Goal: Navigation & Orientation: Find specific page/section

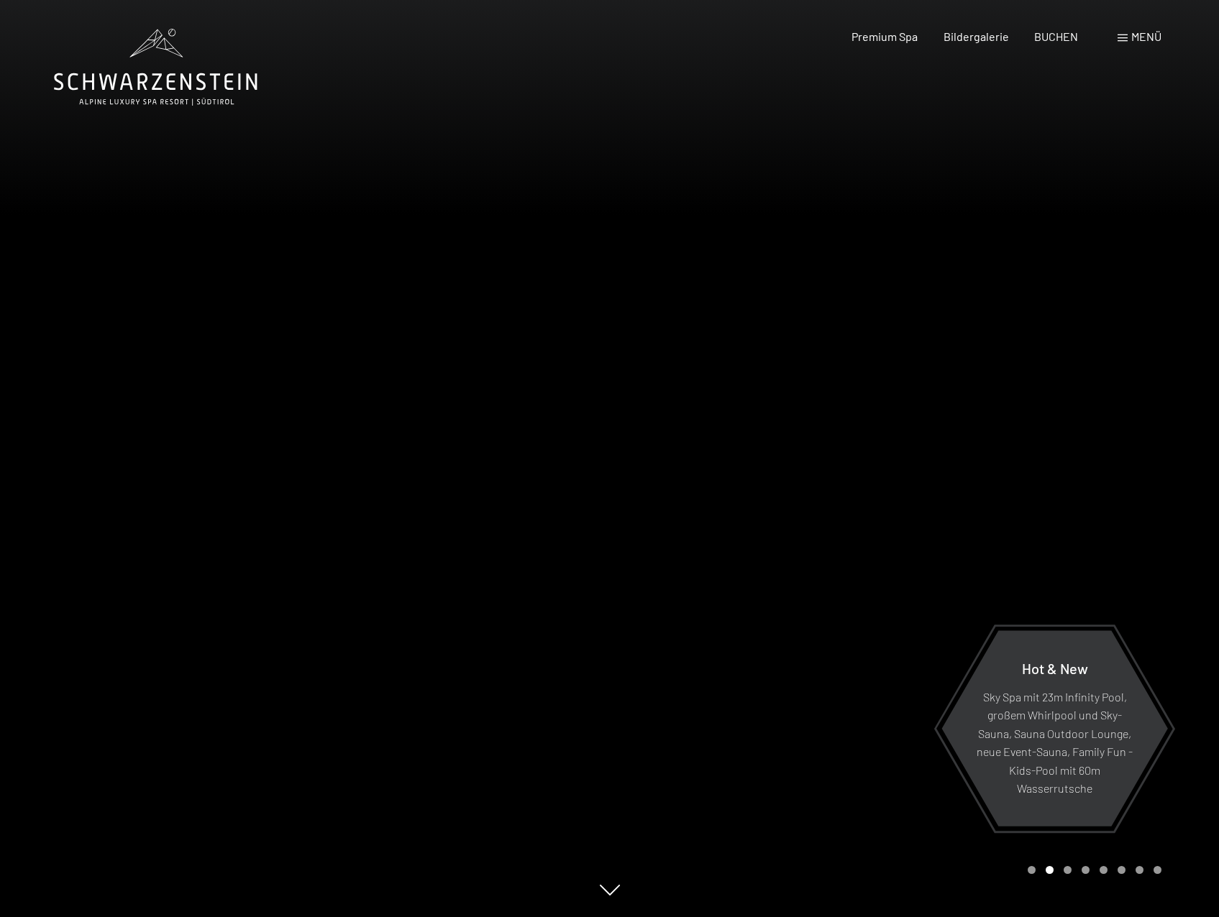
click at [1132, 37] on span "Menü" at bounding box center [1146, 36] width 30 height 14
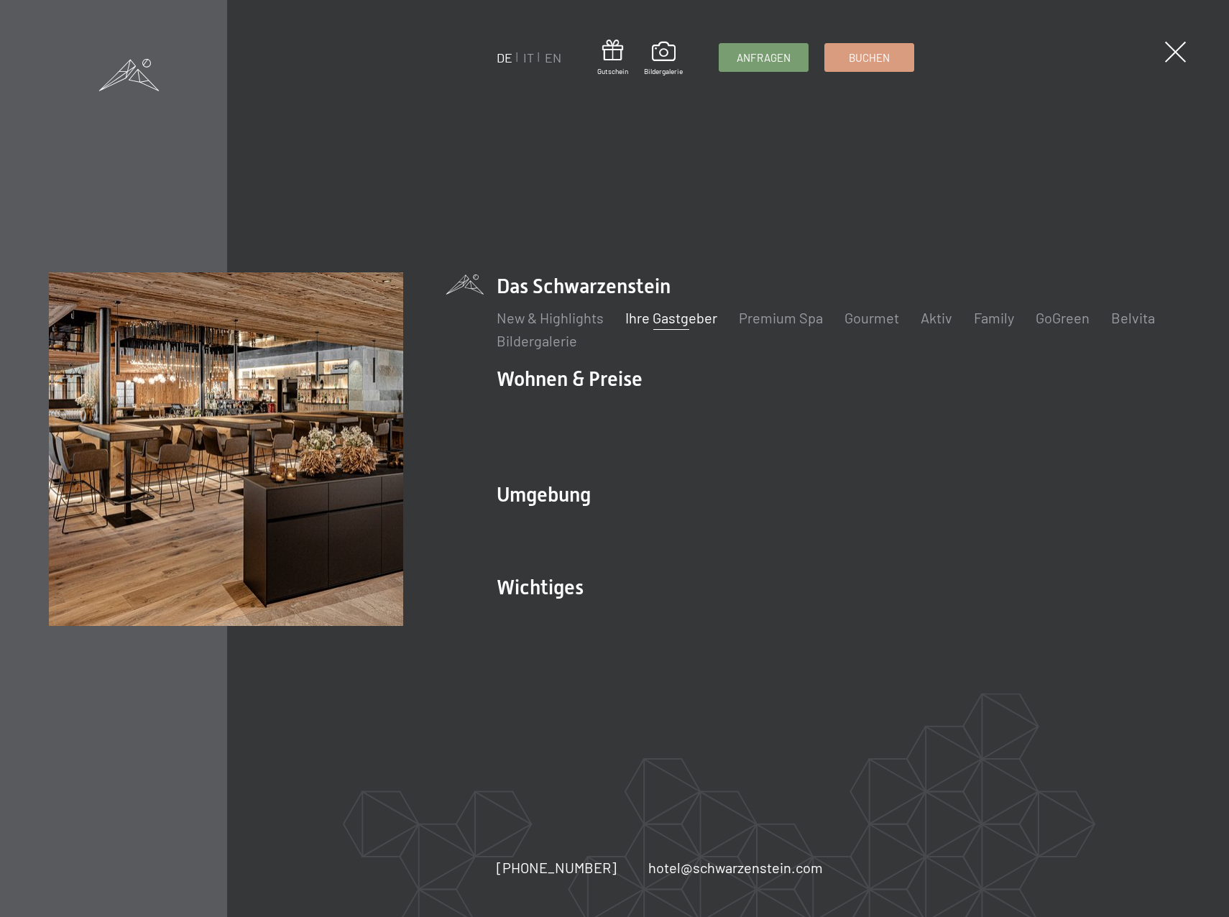
click at [687, 325] on link "Ihre Gastgeber" at bounding box center [671, 317] width 92 height 17
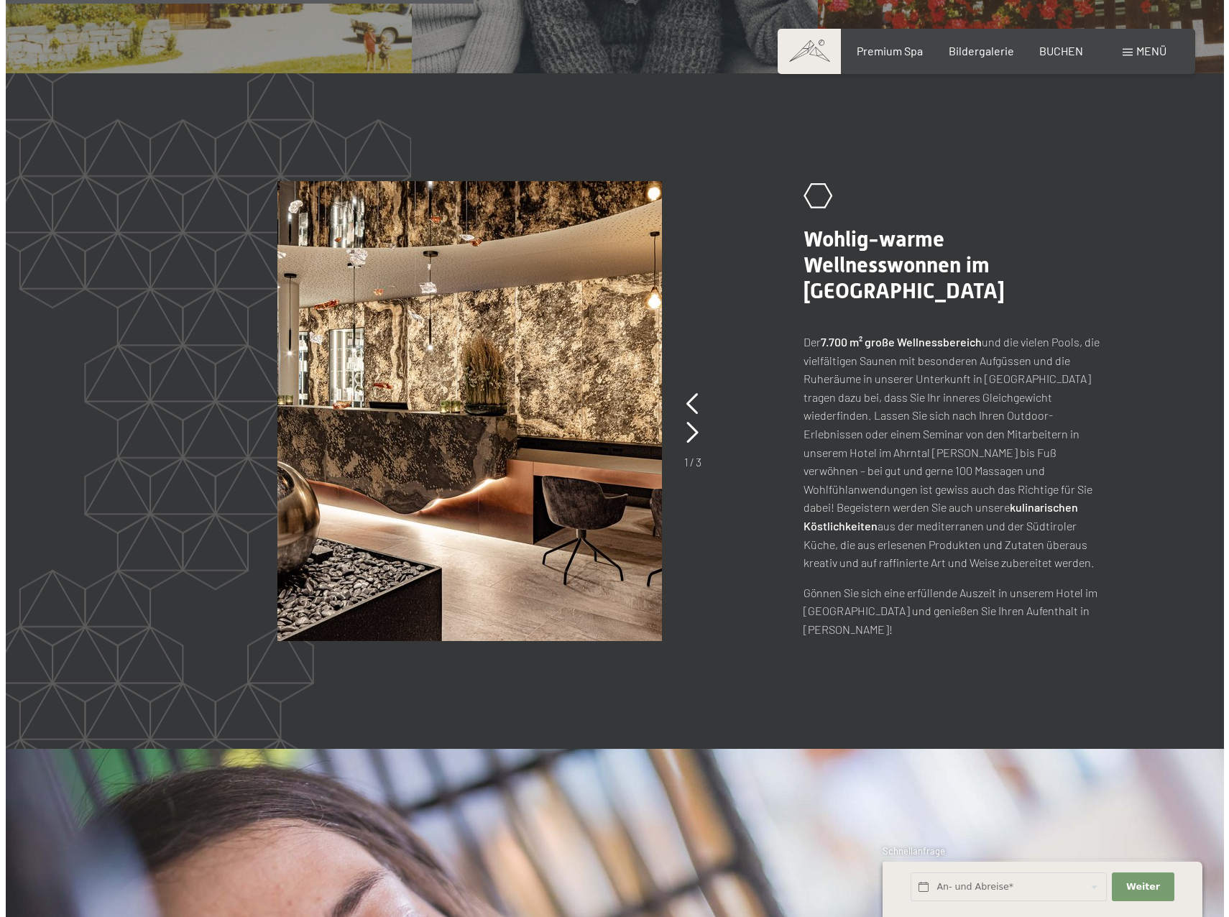
scroll to position [1833, 0]
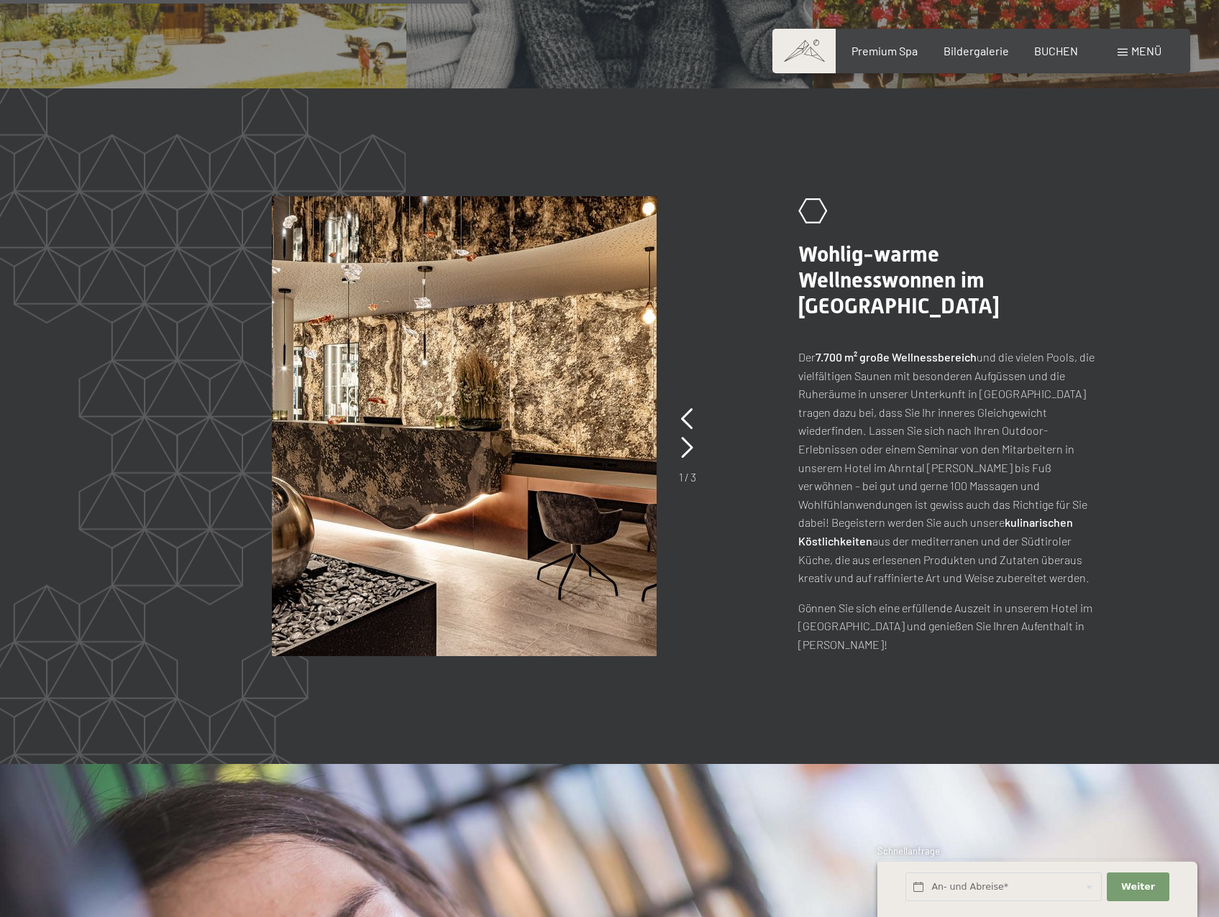
click at [1125, 56] on div "Menü" at bounding box center [1139, 51] width 44 height 16
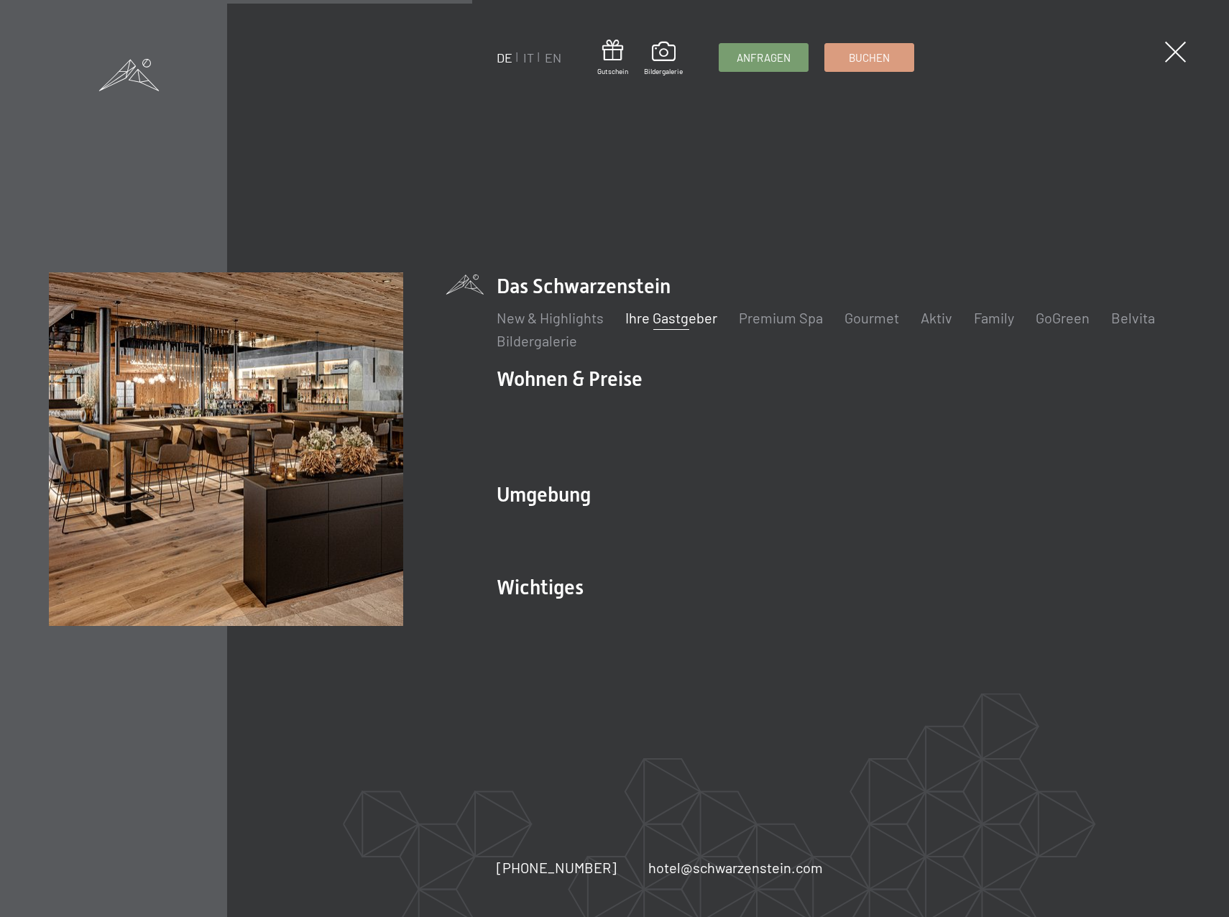
click at [699, 324] on link "Ihre Gastgeber" at bounding box center [671, 317] width 92 height 17
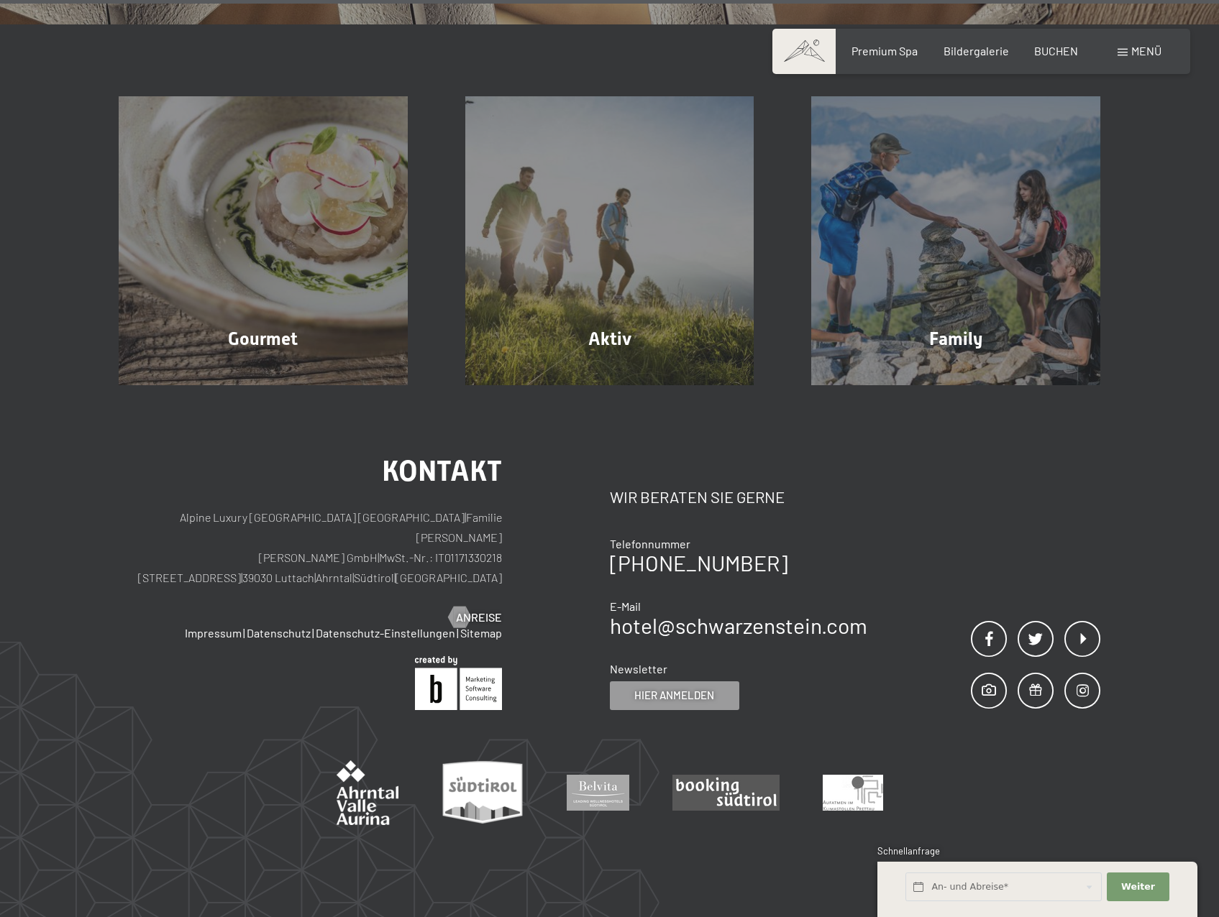
scroll to position [4836, 0]
